Goal: Information Seeking & Learning: Learn about a topic

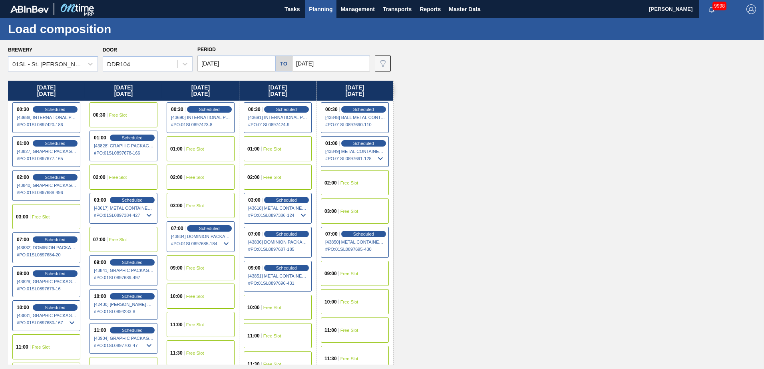
click at [437, 160] on div "Monday 10/20/2025 00:30 Scheduled [43688] INTERNATIONAL PAPER COMPANY - 0008219…" at bounding box center [384, 223] width 752 height 284
click at [499, 222] on div "Monday 10/20/2025 00:30 Scheduled [43688] INTERNATIONAL PAPER COMPANY - 0008219…" at bounding box center [384, 223] width 752 height 284
click at [502, 261] on div "Monday 10/20/2025 00:30 Scheduled [43688] INTERNATIONAL PAPER COMPANY - 0008219…" at bounding box center [384, 223] width 752 height 284
click at [326, 4] on span "Planning" at bounding box center [321, 9] width 24 height 10
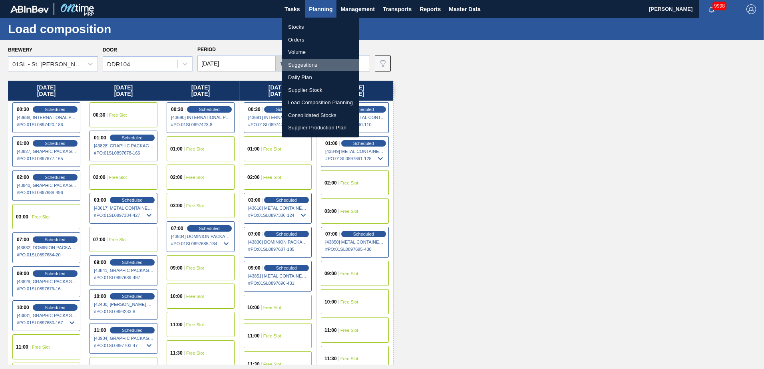
click at [302, 62] on li "Suggestions" at bounding box center [320, 65] width 77 height 13
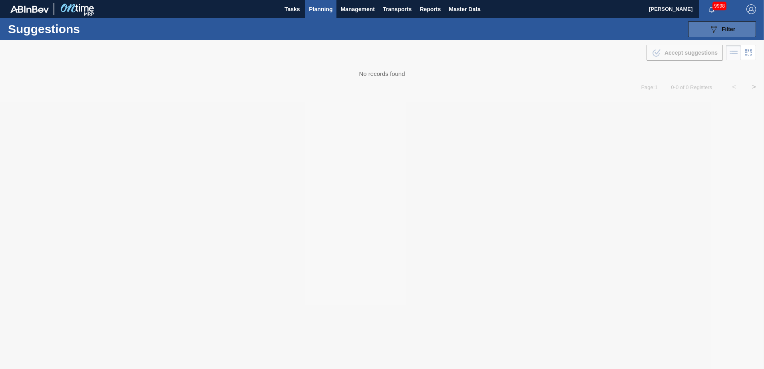
click at [729, 23] on button "089F7B8B-B2A5-4AFE-B5C0-19BA573D28AC Filter" at bounding box center [722, 29] width 68 height 16
type from "[DATE]"
type to "[DATE]"
click at [693, 30] on button "089F7B8B-B2A5-4AFE-B5C0-19BA573D28AC Filter" at bounding box center [722, 29] width 68 height 16
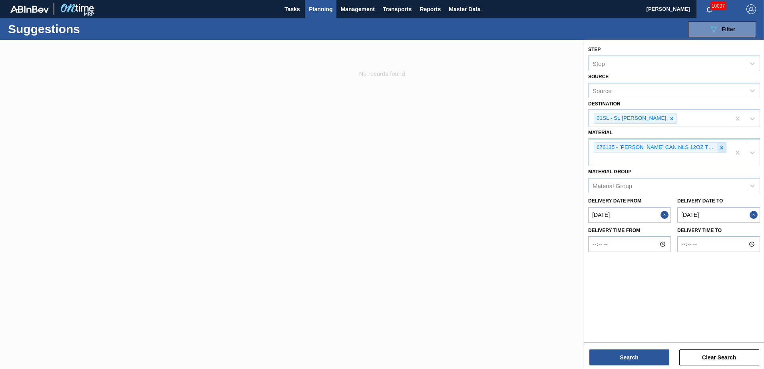
click at [720, 152] on div at bounding box center [721, 148] width 9 height 10
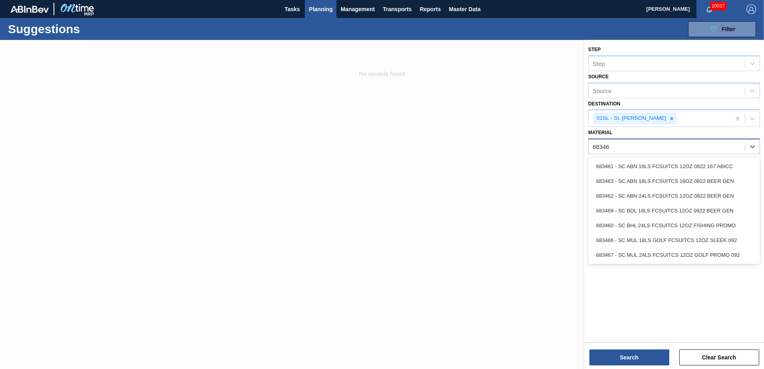
type input "683462"
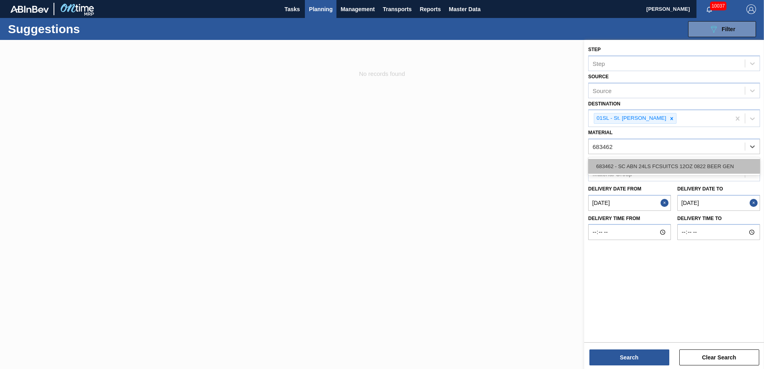
click at [691, 167] on div "683462 - SC ABN 24LS FCSUITCS 12OZ 0822 BEER GEN" at bounding box center [674, 166] width 172 height 15
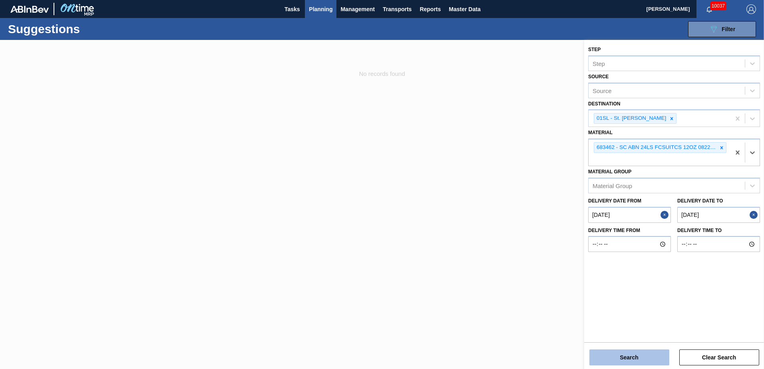
click at [623, 360] on button "Search" at bounding box center [629, 358] width 80 height 16
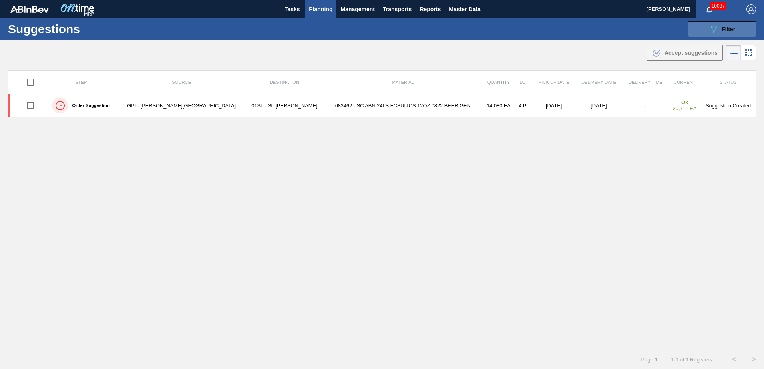
click at [727, 33] on div "089F7B8B-B2A5-4AFE-B5C0-19BA573D28AC Filter" at bounding box center [722, 29] width 26 height 10
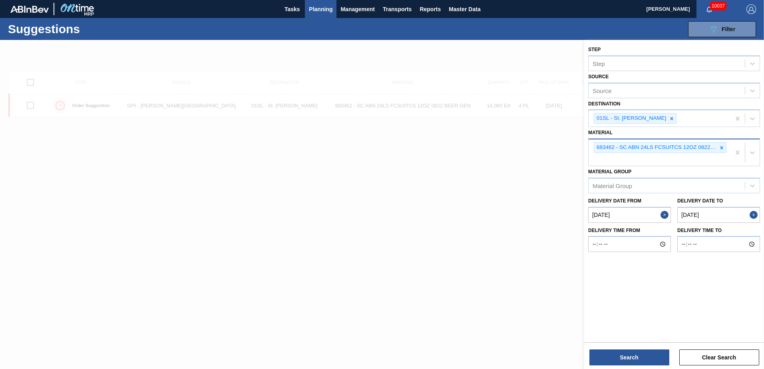
click at [721, 146] on icon at bounding box center [722, 148] width 6 height 6
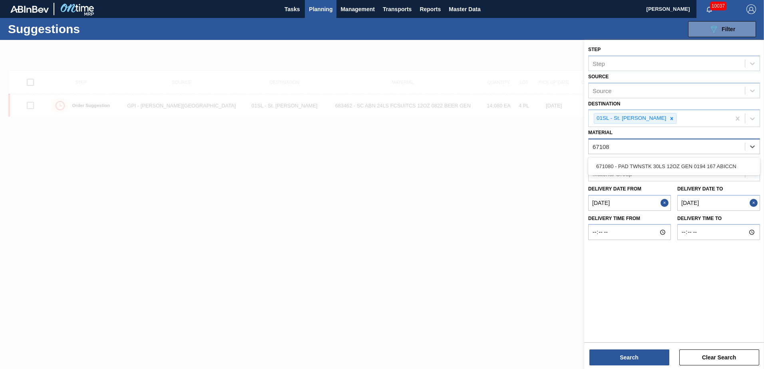
type input "671080"
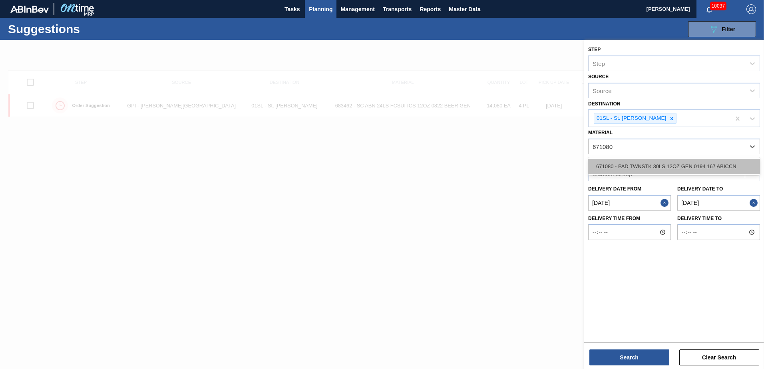
click at [699, 161] on div "671080 - PAD TWNSTK 30LS 12OZ GEN 0194 167 ABICCN" at bounding box center [674, 166] width 172 height 15
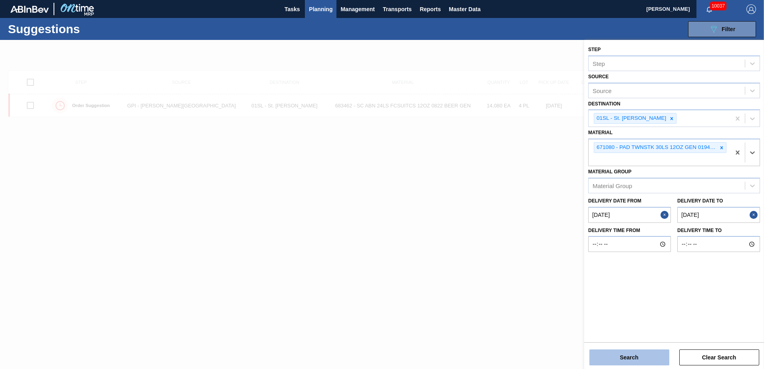
click at [634, 358] on button "Search" at bounding box center [629, 358] width 80 height 16
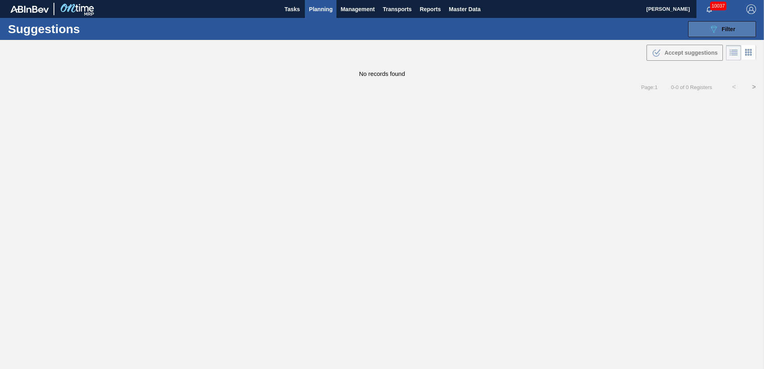
click at [717, 31] on icon "089F7B8B-B2A5-4AFE-B5C0-19BA573D28AC" at bounding box center [714, 29] width 10 height 10
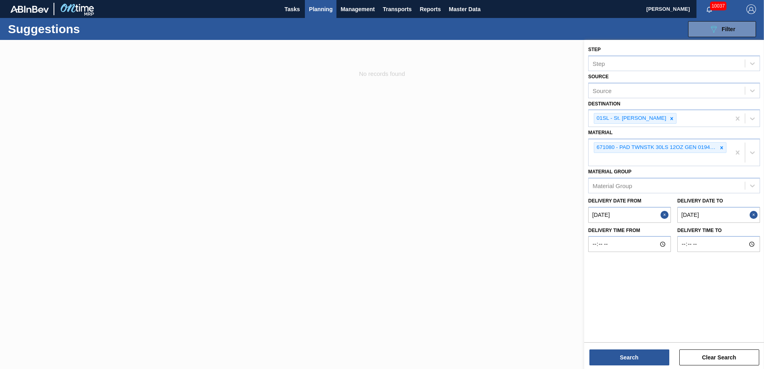
click at [712, 214] on to "[DATE]" at bounding box center [718, 215] width 83 height 16
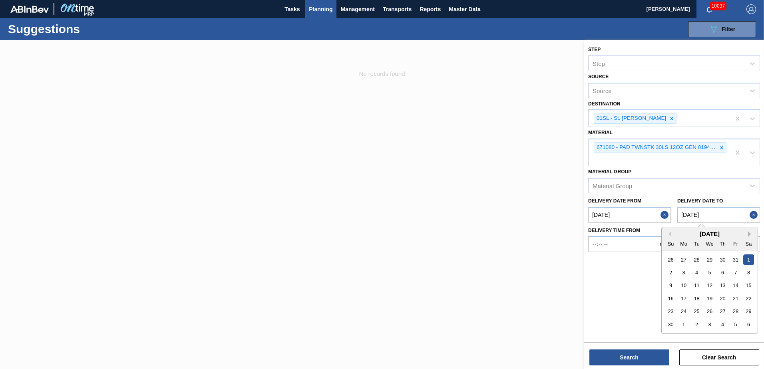
click at [749, 236] on button "Next Month" at bounding box center [751, 234] width 6 height 6
click at [711, 310] on div "31" at bounding box center [709, 311] width 11 height 11
type to "[DATE]"
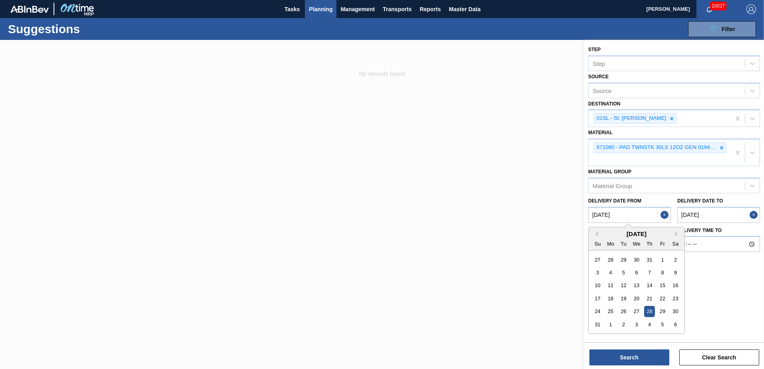
click at [641, 218] on from "[DATE]" at bounding box center [629, 215] width 83 height 16
click at [675, 235] on button "Next Month" at bounding box center [678, 234] width 6 height 6
click at [675, 232] on button "Next Month" at bounding box center [678, 234] width 6 height 6
click at [650, 274] on div "9" at bounding box center [649, 272] width 11 height 11
type from "[DATE]"
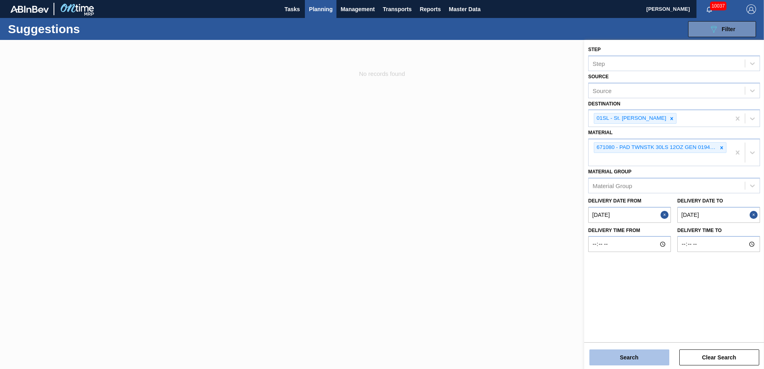
click at [636, 354] on button "Search" at bounding box center [629, 358] width 80 height 16
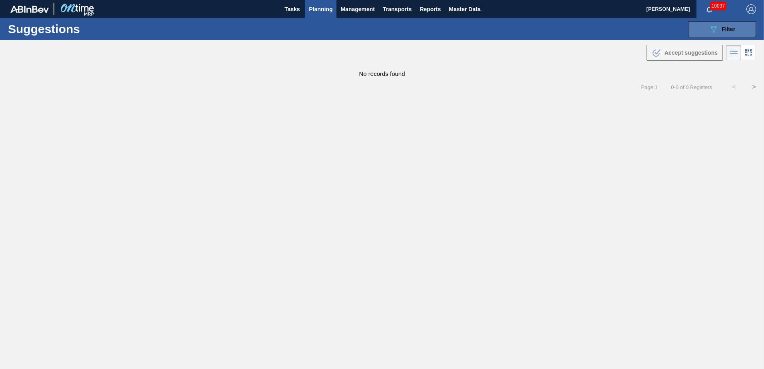
click at [714, 33] on icon "089F7B8B-B2A5-4AFE-B5C0-19BA573D28AC" at bounding box center [714, 29] width 10 height 10
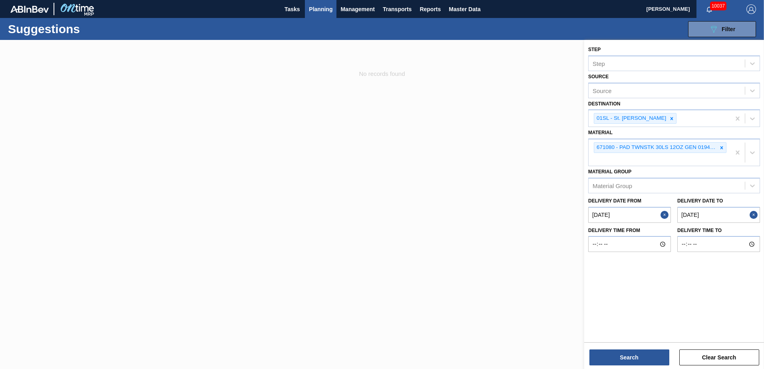
click at [473, 288] on div at bounding box center [382, 224] width 764 height 369
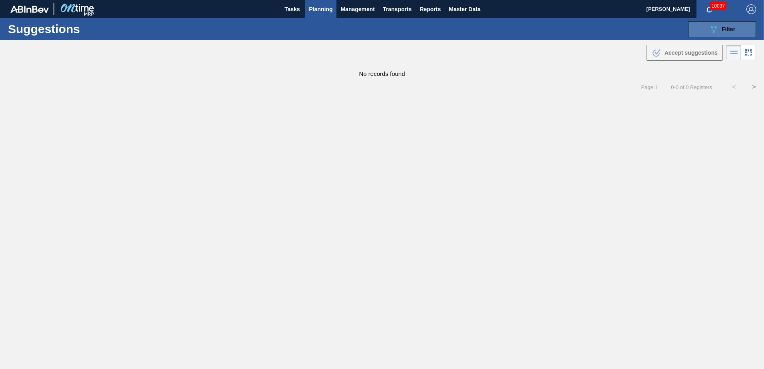
click at [734, 24] on div "089F7B8B-B2A5-4AFE-B5C0-19BA573D28AC Filter" at bounding box center [722, 29] width 26 height 10
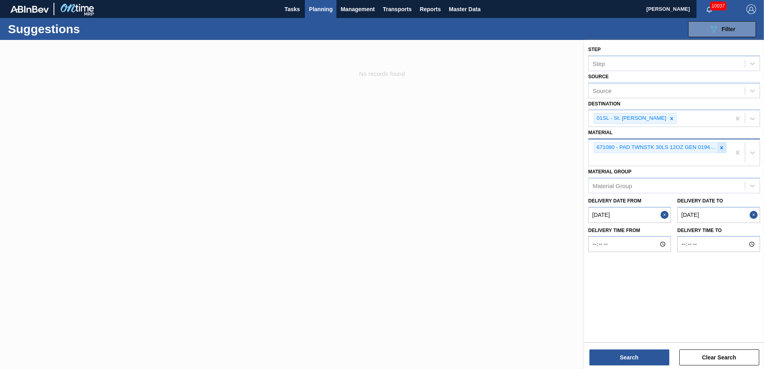
click at [723, 145] on icon at bounding box center [722, 148] width 6 height 6
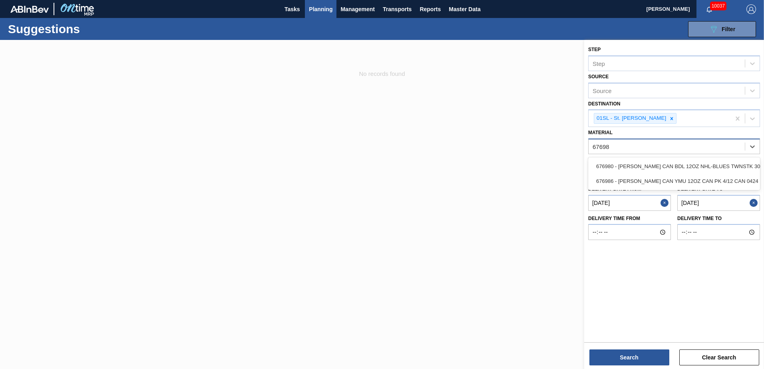
type input "676986"
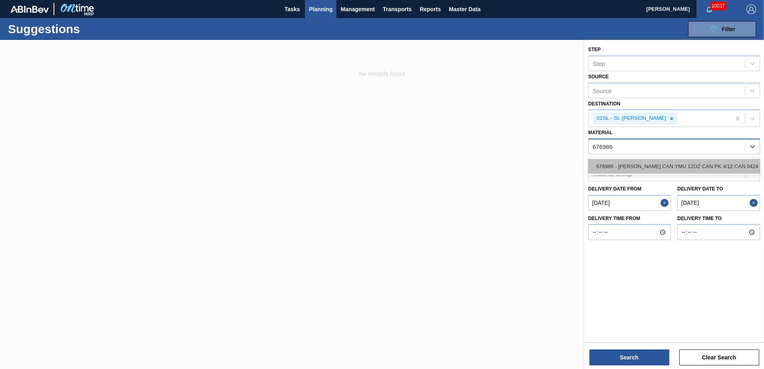
click at [701, 161] on div "676986 - [PERSON_NAME] CAN YMU 12OZ CAN PK 4/12 CAN 0424 B" at bounding box center [674, 166] width 172 height 15
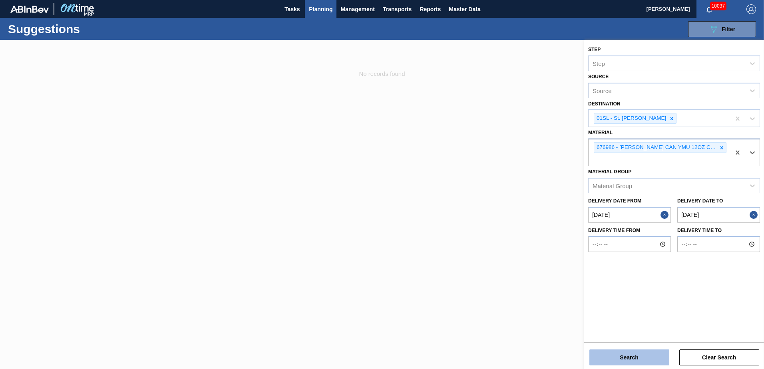
click at [613, 354] on button "Search" at bounding box center [629, 358] width 80 height 16
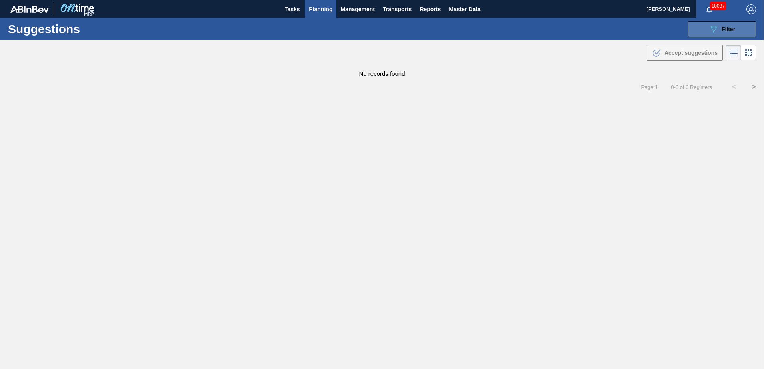
click at [703, 34] on button "089F7B8B-B2A5-4AFE-B5C0-19BA573D28AC Filter" at bounding box center [722, 29] width 68 height 16
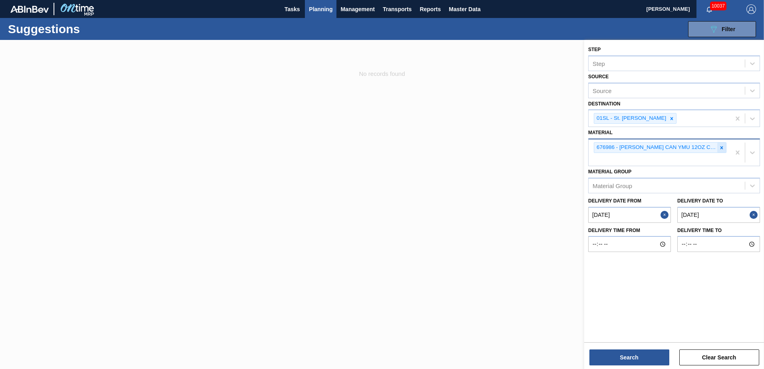
click at [721, 151] on div at bounding box center [721, 148] width 9 height 10
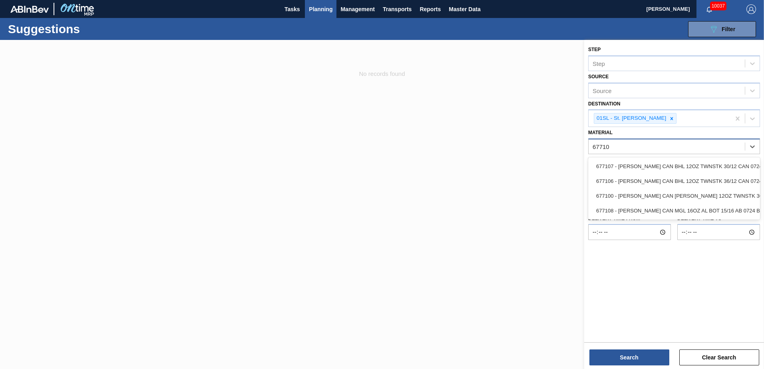
type input "677107"
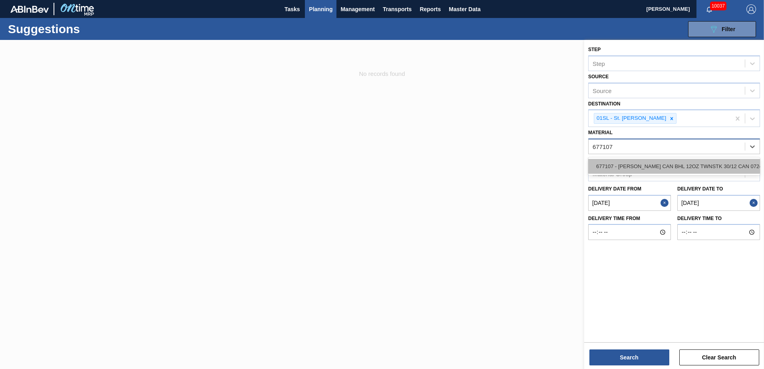
click at [670, 164] on div "677107 - [PERSON_NAME] CAN BHL 12OZ TWNSTK 30/12 CAN 0724" at bounding box center [674, 166] width 172 height 15
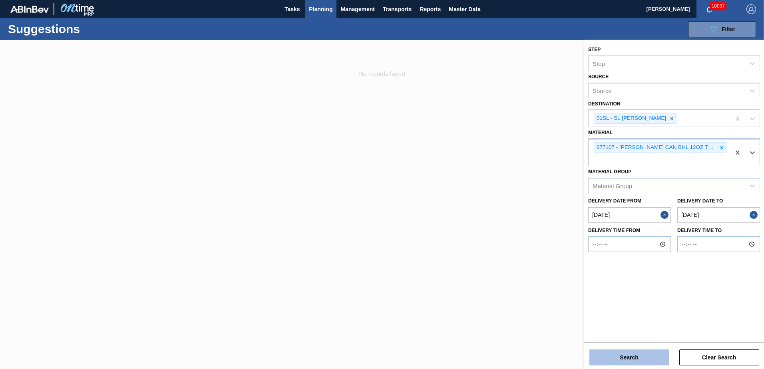
click at [654, 359] on button "Search" at bounding box center [629, 358] width 80 height 16
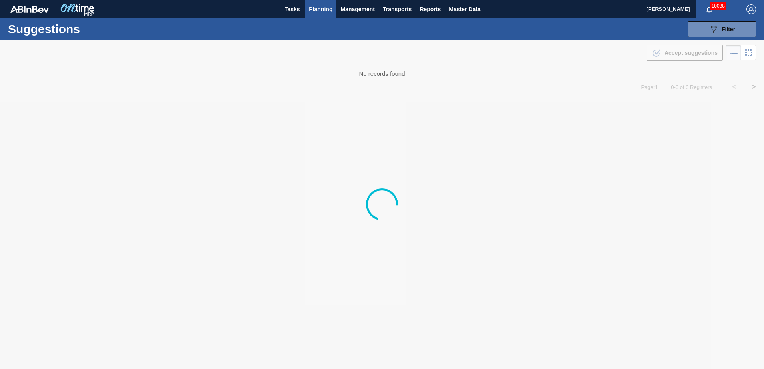
type from "[DATE]"
type to "[DATE]"
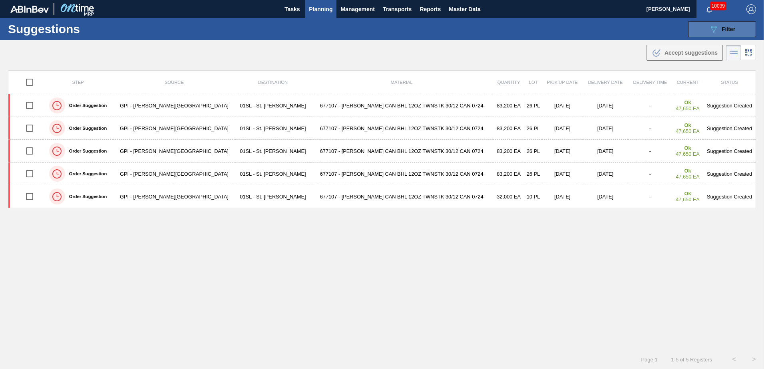
click at [711, 23] on button "089F7B8B-B2A5-4AFE-B5C0-19BA573D28AC Filter" at bounding box center [722, 29] width 68 height 16
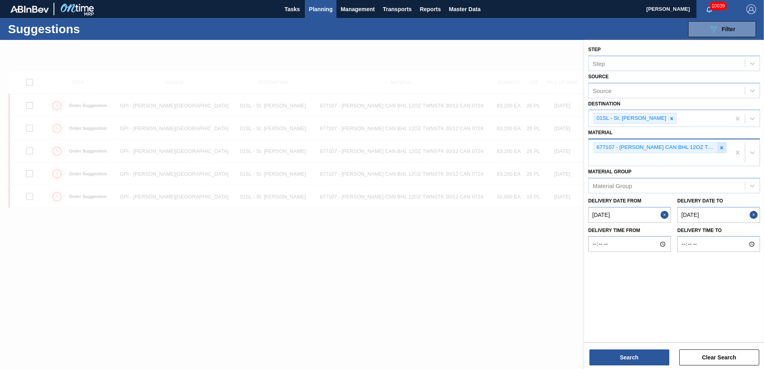
click at [721, 149] on icon at bounding box center [722, 148] width 6 height 6
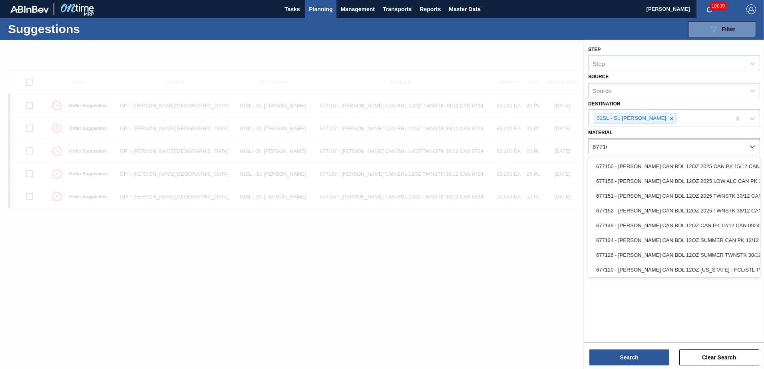
type input "677107"
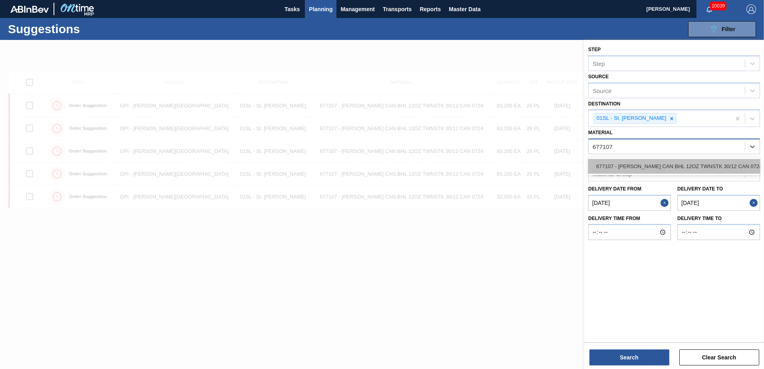
click at [725, 160] on div "677107 - [PERSON_NAME] CAN BHL 12OZ TWNSTK 30/12 CAN 0724" at bounding box center [674, 166] width 172 height 15
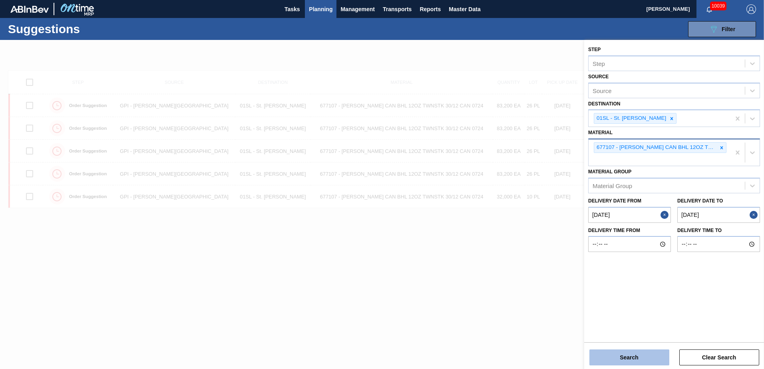
click at [620, 357] on button "Search" at bounding box center [629, 358] width 80 height 16
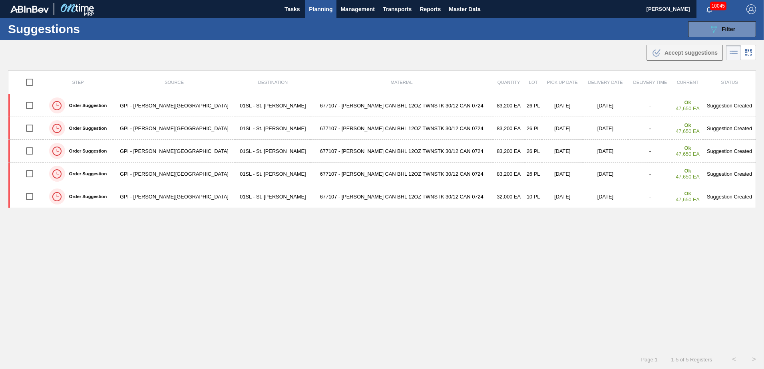
type from "[DATE]"
type to "[DATE]"
click at [320, 12] on span "Planning" at bounding box center [321, 9] width 24 height 10
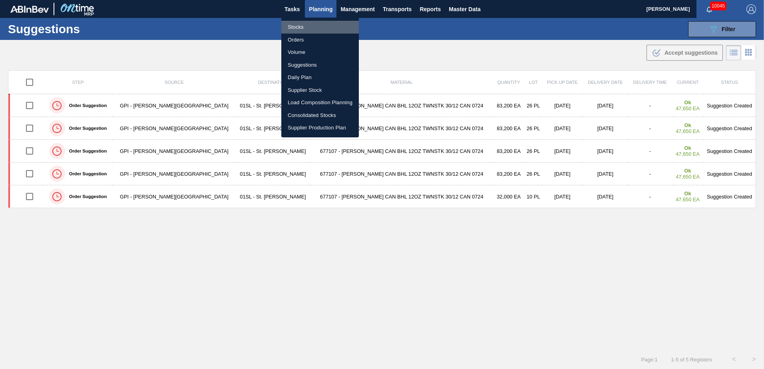
click at [307, 25] on li "Stocks" at bounding box center [319, 27] width 77 height 13
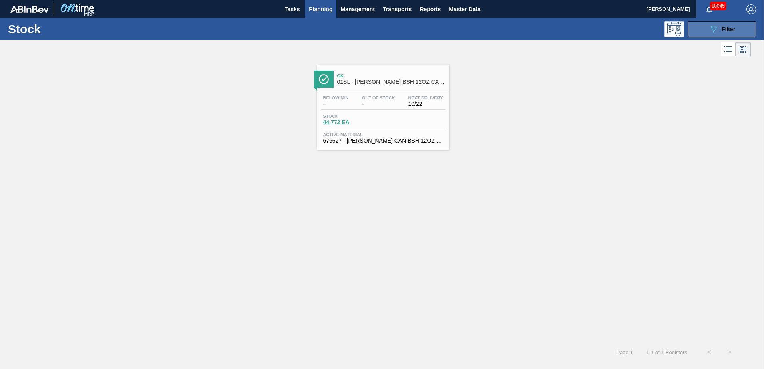
click at [728, 27] on span "Filter" at bounding box center [728, 29] width 14 height 6
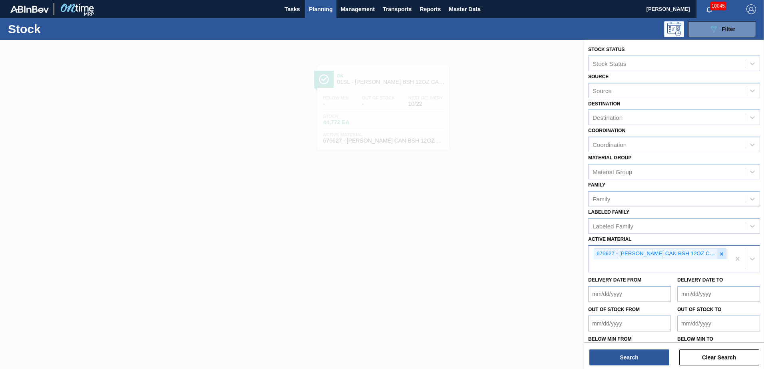
click at [719, 255] on icon at bounding box center [722, 254] width 6 height 6
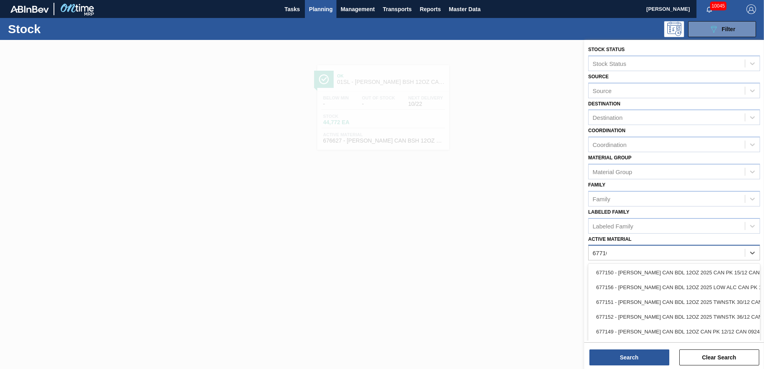
type Material "677107"
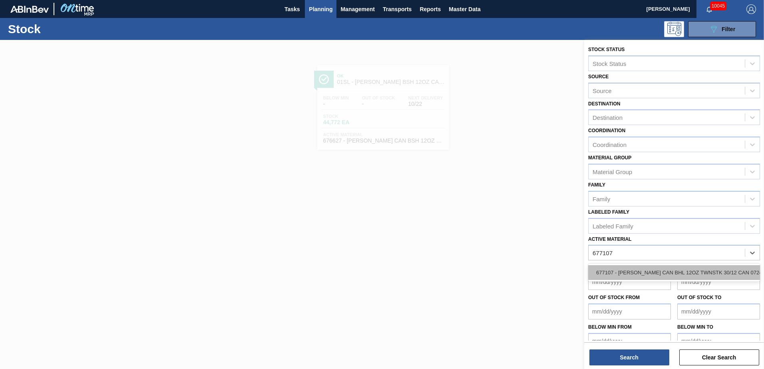
click at [686, 270] on div "677107 - [PERSON_NAME] CAN BHL 12OZ TWNSTK 30/12 CAN 0724" at bounding box center [674, 272] width 172 height 15
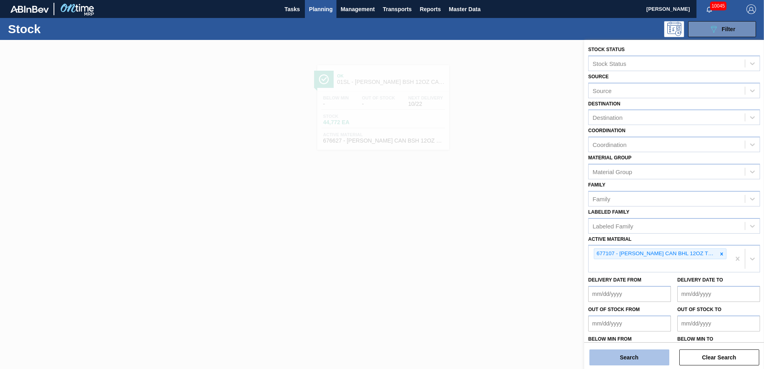
click at [621, 361] on button "Search" at bounding box center [629, 358] width 80 height 16
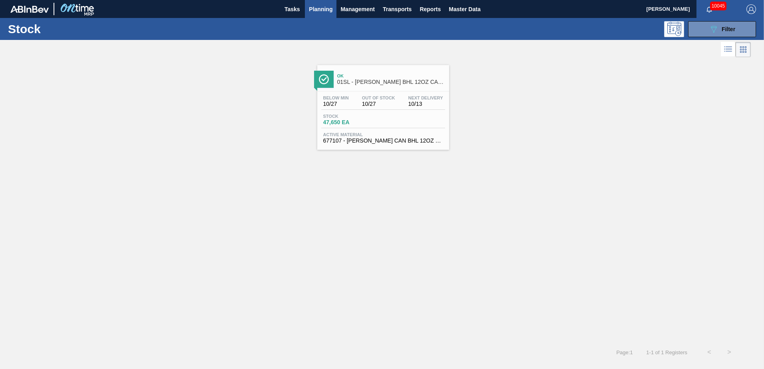
click at [399, 87] on div "Ok 01SL - CARR BHL 12OZ CAN TWNSTK 30/12 CAN AQUEOUS" at bounding box center [391, 79] width 108 height 18
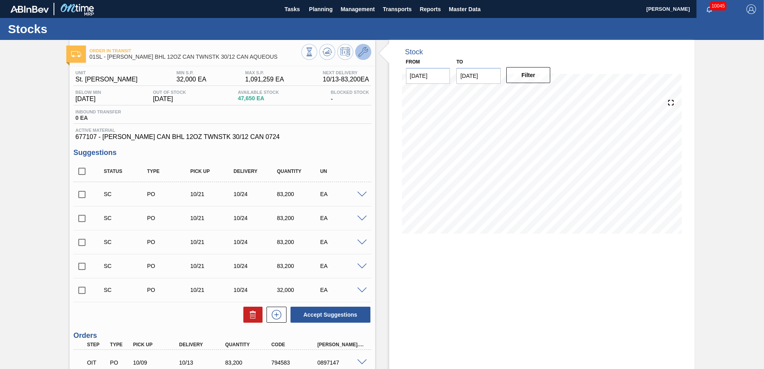
click at [358, 53] on icon at bounding box center [363, 52] width 10 height 10
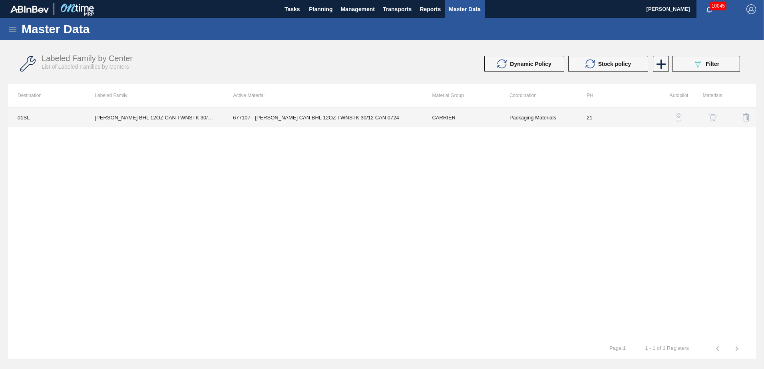
click at [304, 113] on td "677107 - [PERSON_NAME] CAN BHL 12OZ TWNSTK 30/12 CAN 0724" at bounding box center [322, 117] width 199 height 20
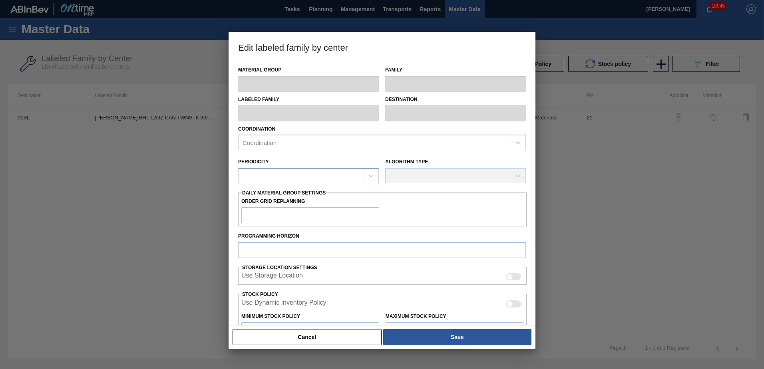
type input "CARRIER"
type input "Can Carriers"
type input "CARR BHL 12OZ CAN TWNSTK 30/12 CAN AQUEOUS"
type input "01SL - St. [PERSON_NAME]"
type input "21"
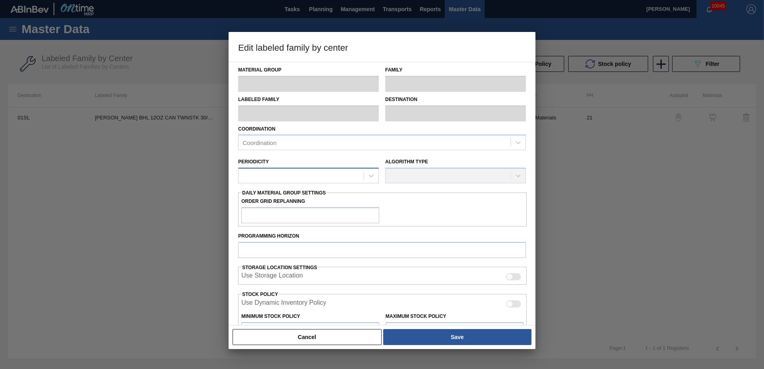
type input "32,000"
type input "1,091,259"
type input "10"
type input "137,926"
checkbox input "true"
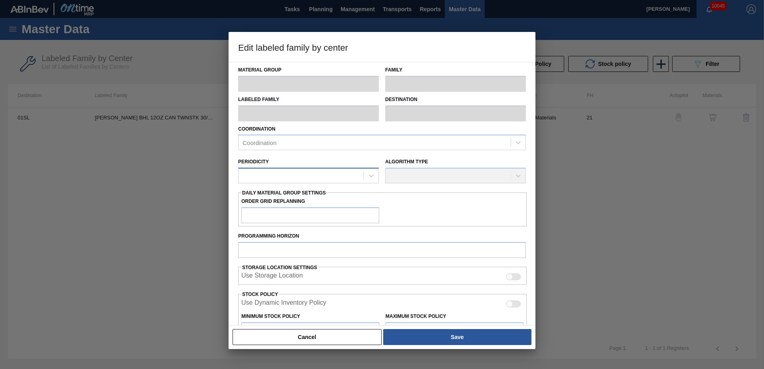
checkbox input "true"
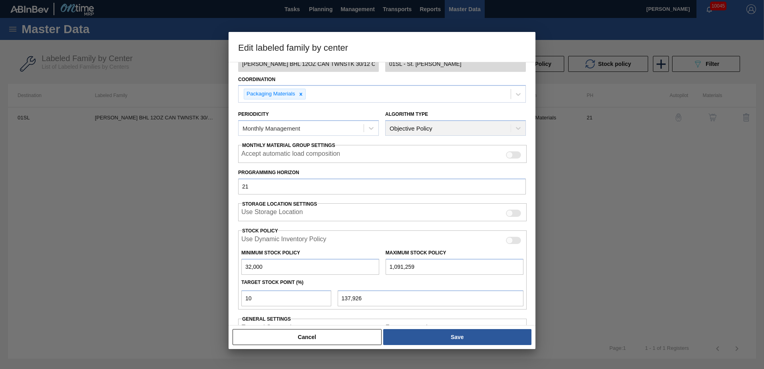
scroll to position [103, 0]
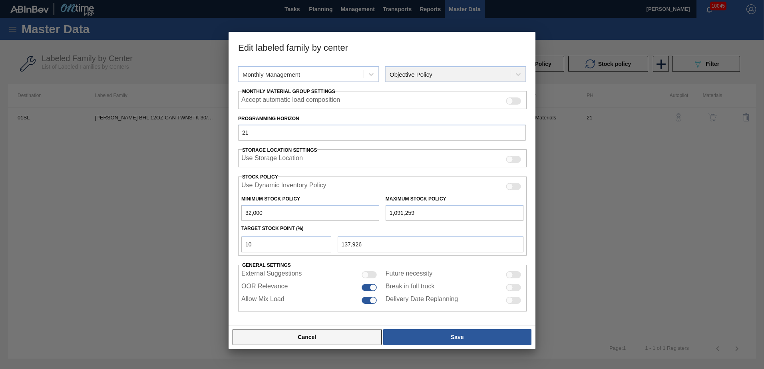
click at [269, 341] on button "Cancel" at bounding box center [306, 337] width 149 height 16
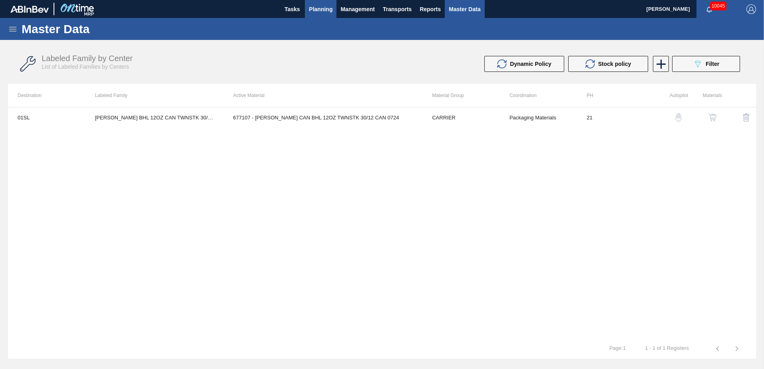
click at [316, 9] on span "Planning" at bounding box center [321, 9] width 24 height 10
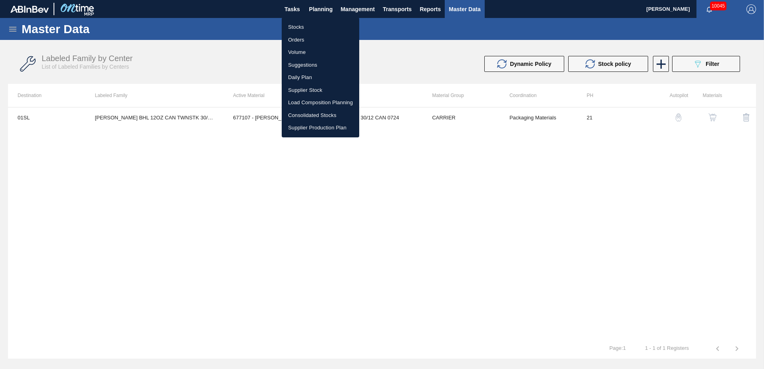
click at [309, 62] on li "Suggestions" at bounding box center [320, 65] width 77 height 13
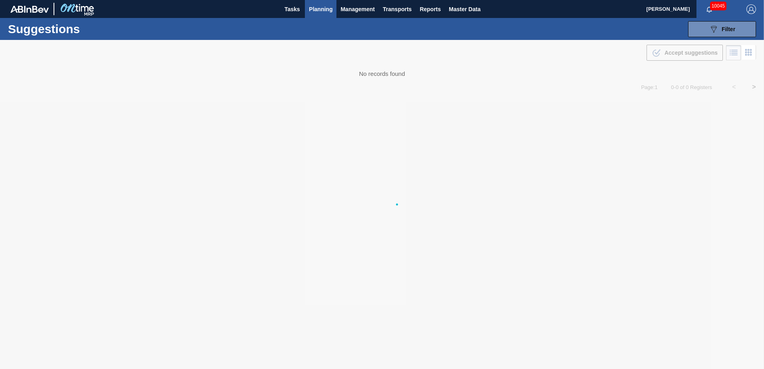
type from "[DATE]"
type to "[DATE]"
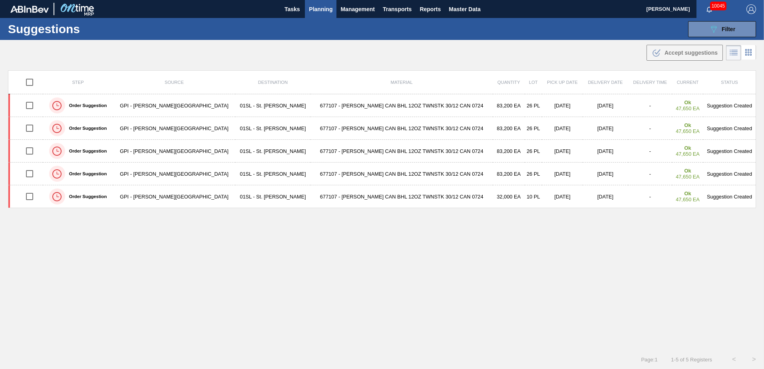
drag, startPoint x: 710, startPoint y: 26, endPoint x: 719, endPoint y: 64, distance: 38.6
click at [711, 26] on icon at bounding box center [714, 29] width 6 height 7
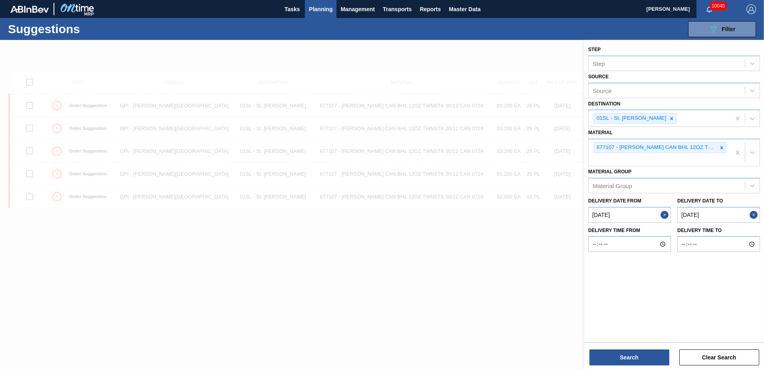
click at [721, 147] on icon at bounding box center [722, 148] width 6 height 6
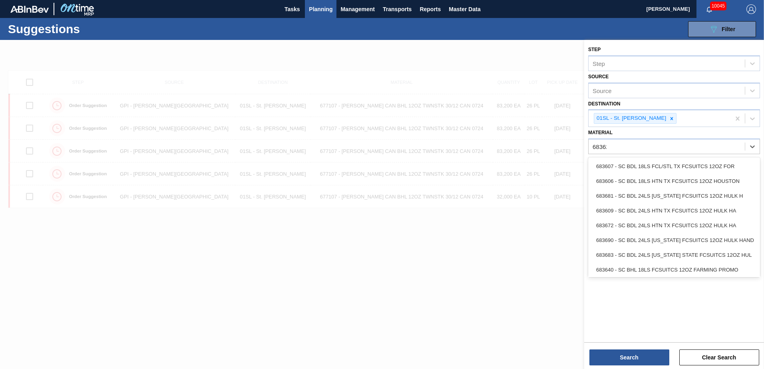
type input "683623"
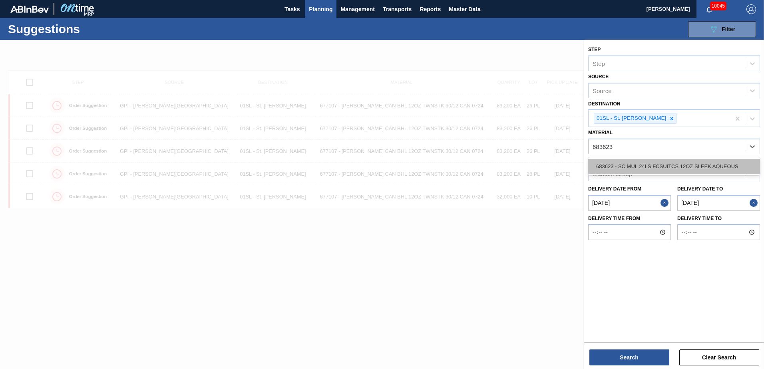
click at [711, 159] on div "683623 - SC MUL 24LS FCSUITCS 12OZ SLEEK AQUEOUS" at bounding box center [674, 166] width 172 height 15
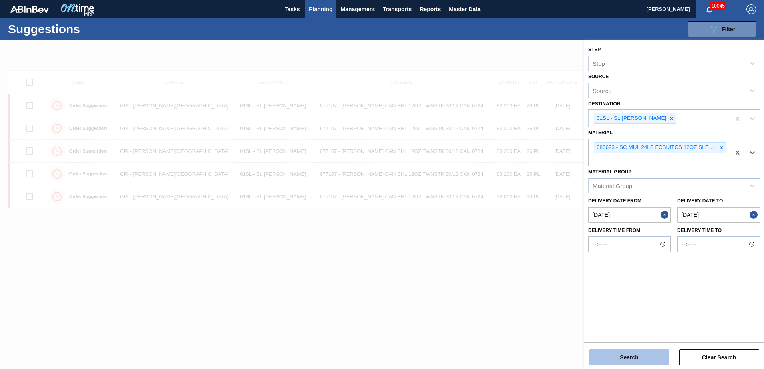
click at [630, 363] on button "Search" at bounding box center [629, 358] width 80 height 16
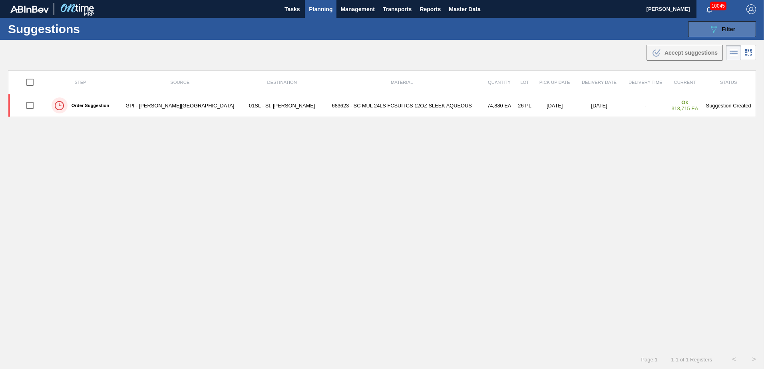
click at [718, 32] on div "089F7B8B-B2A5-4AFE-B5C0-19BA573D28AC Filter" at bounding box center [722, 29] width 26 height 10
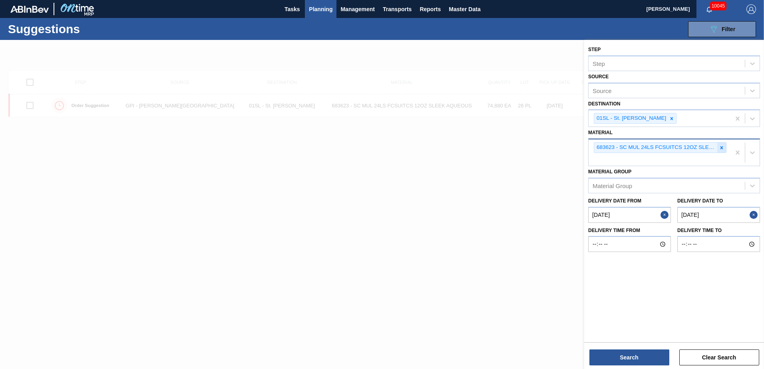
click at [723, 147] on icon at bounding box center [722, 148] width 6 height 6
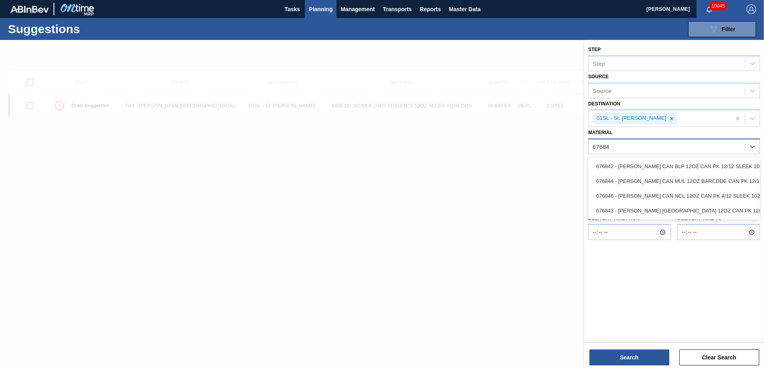
type input "676844"
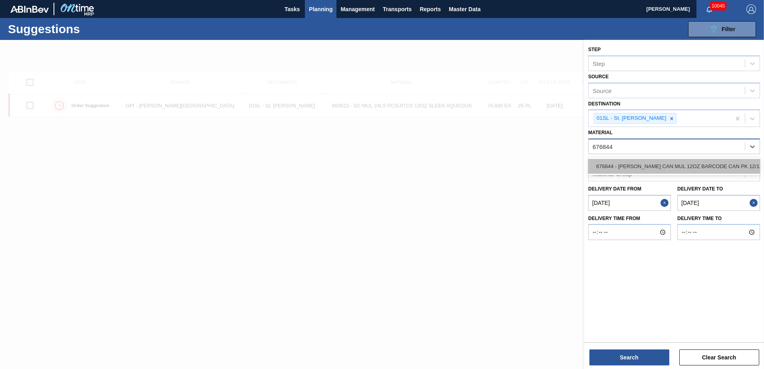
click at [689, 166] on div "676844 - [PERSON_NAME] CAN MUL 12OZ BARCODE CAN PK 12/12 S" at bounding box center [674, 166] width 172 height 15
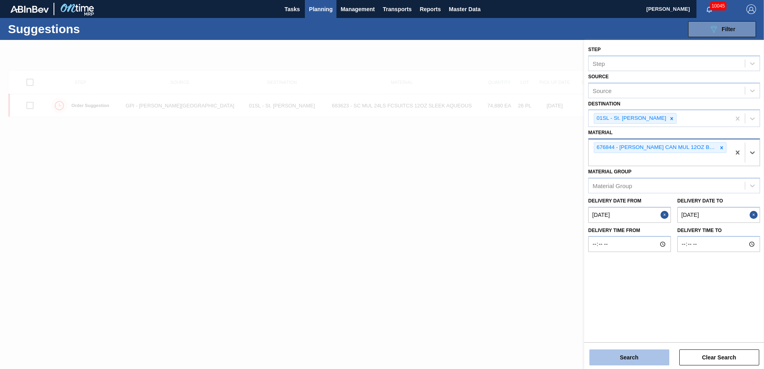
click at [622, 353] on button "Search" at bounding box center [629, 358] width 80 height 16
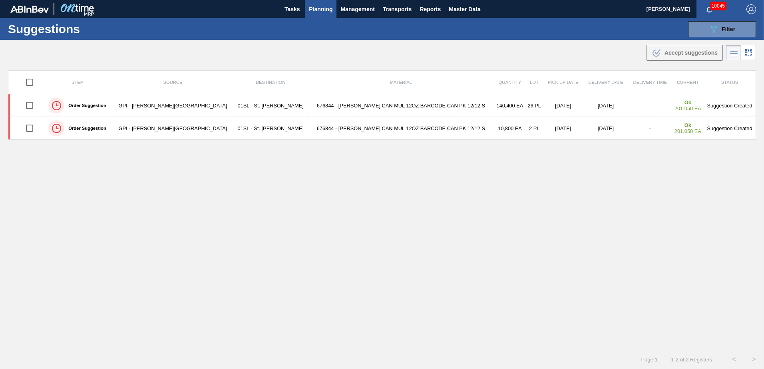
click at [324, 7] on span "Planning" at bounding box center [321, 9] width 24 height 10
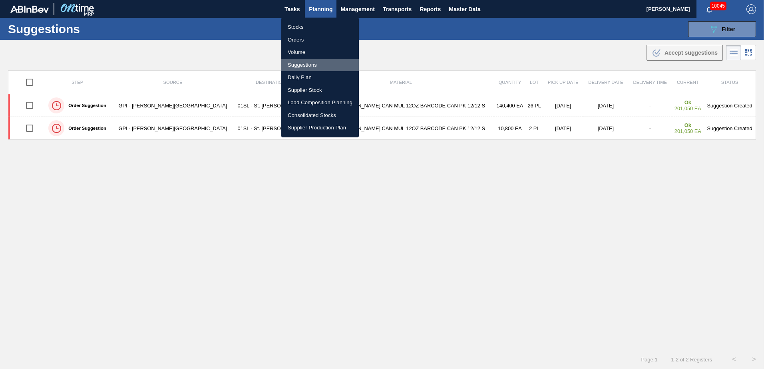
click at [306, 66] on li "Suggestions" at bounding box center [319, 65] width 77 height 13
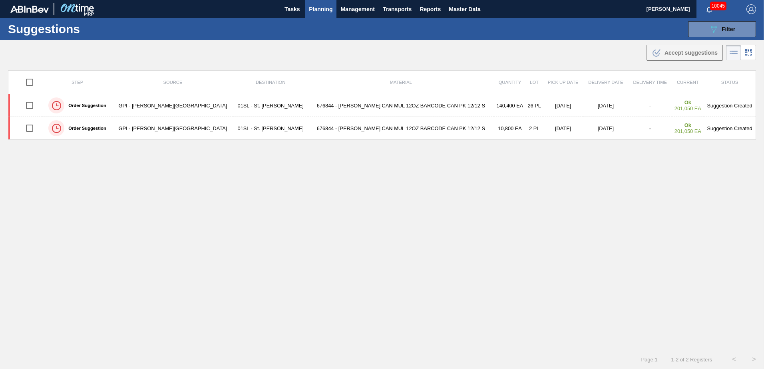
click at [324, 5] on span "Planning" at bounding box center [321, 9] width 24 height 10
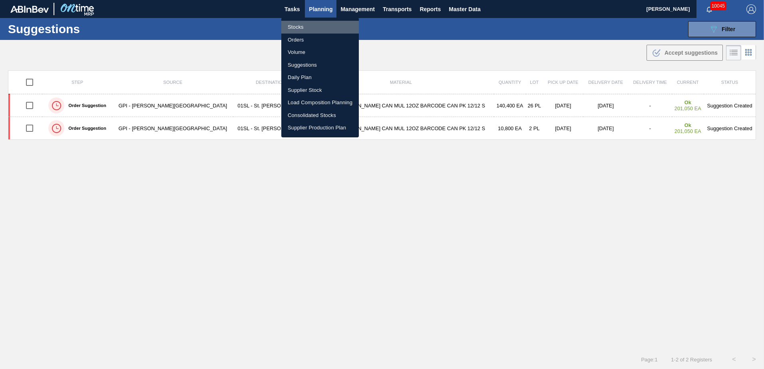
click at [294, 22] on li "Stocks" at bounding box center [319, 27] width 77 height 13
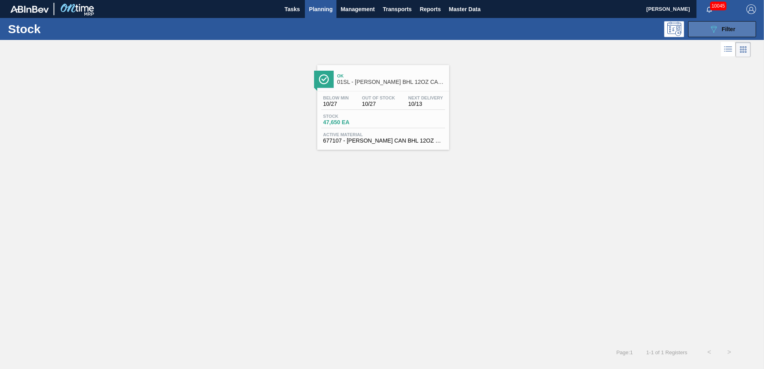
click at [723, 30] on span "Filter" at bounding box center [728, 29] width 14 height 6
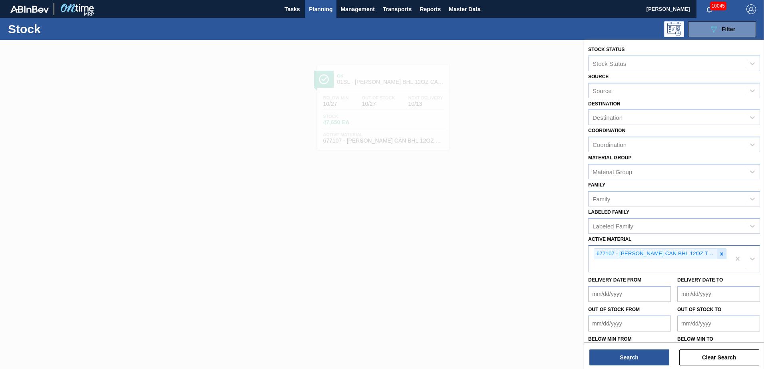
click at [719, 250] on div at bounding box center [721, 254] width 9 height 10
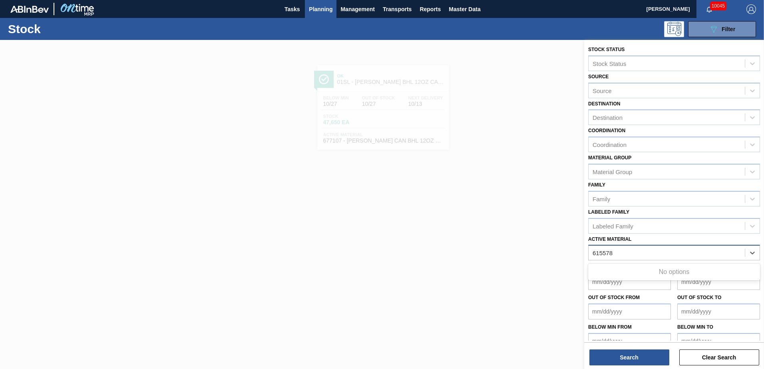
type Material "615578"
click at [488, 79] on div at bounding box center [382, 224] width 764 height 369
